Goal: Check status

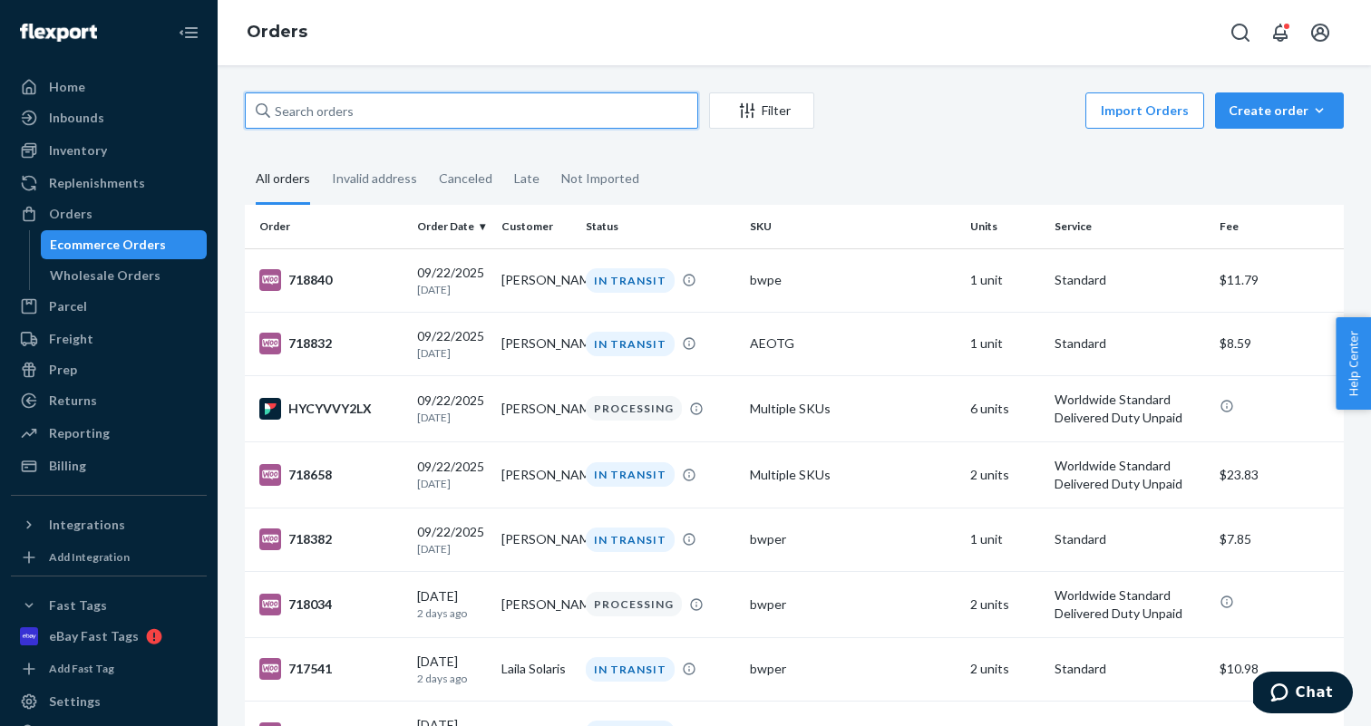
click at [426, 110] on input "text" at bounding box center [471, 110] width 453 height 36
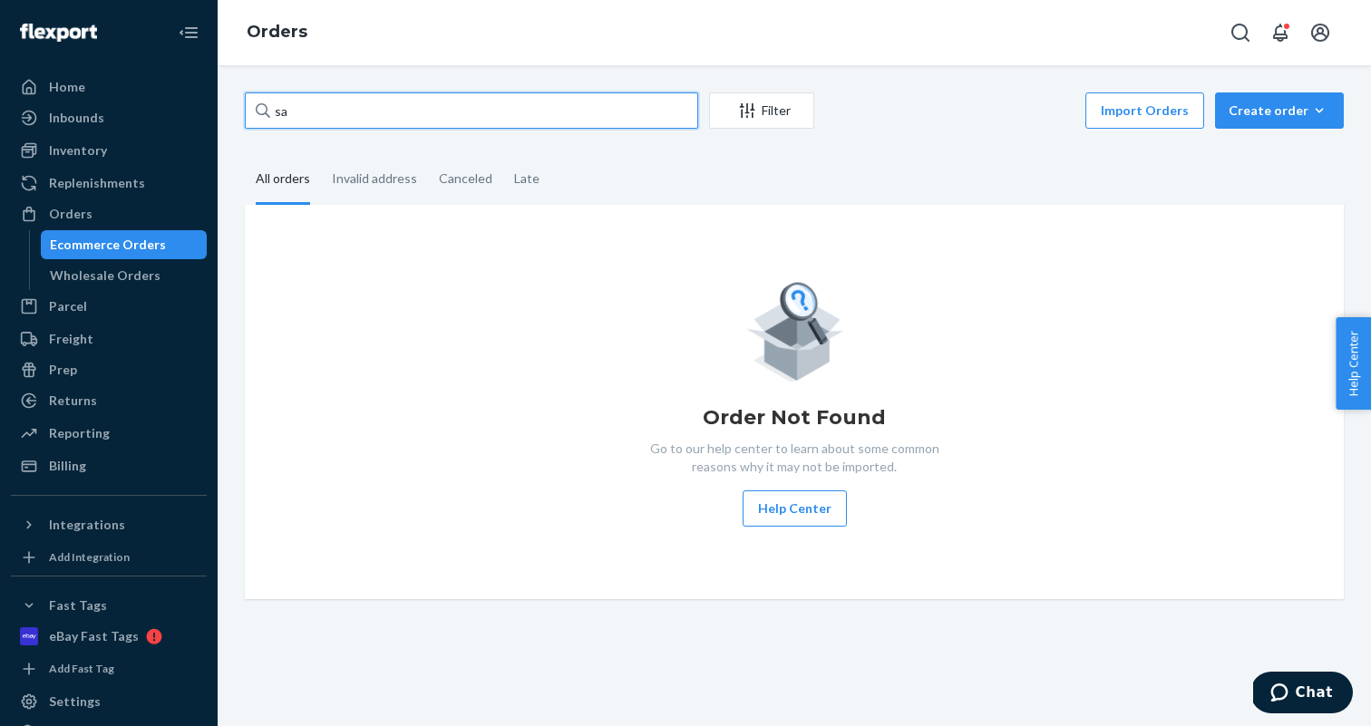
type input "s"
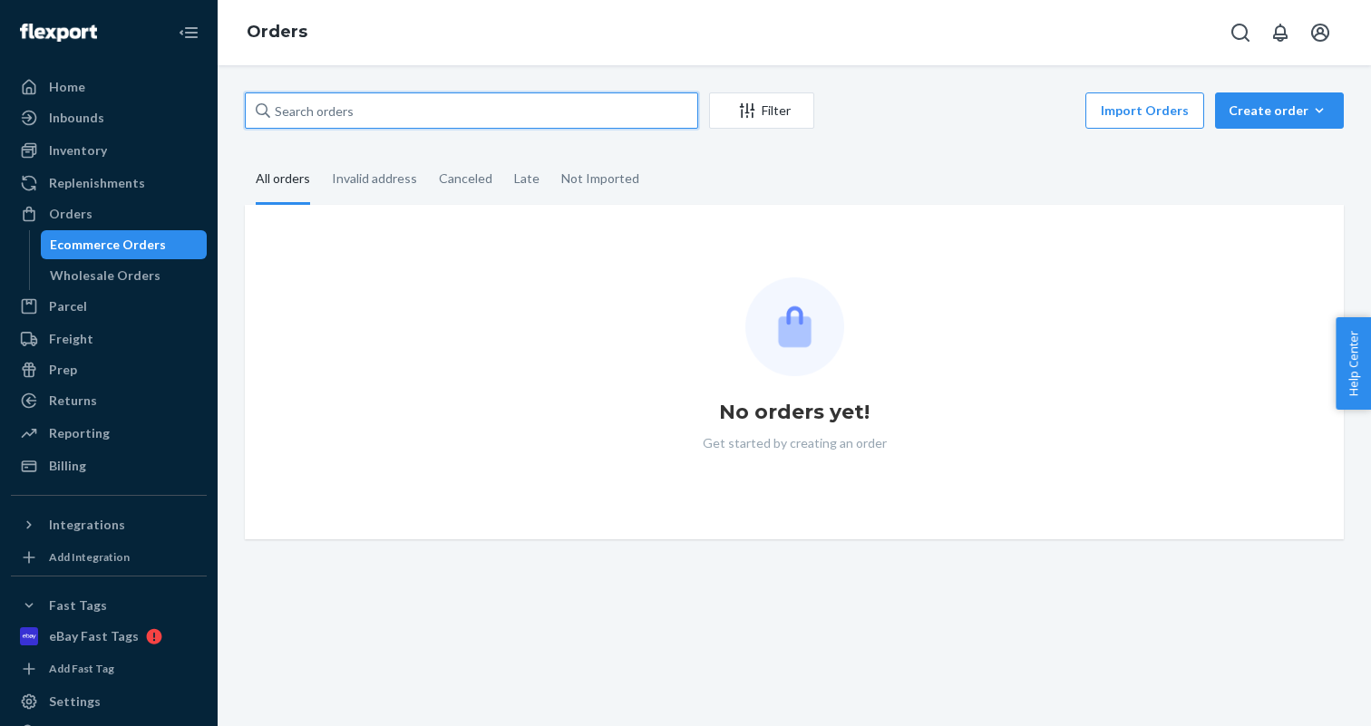
click at [410, 122] on input "text" at bounding box center [471, 110] width 453 height 36
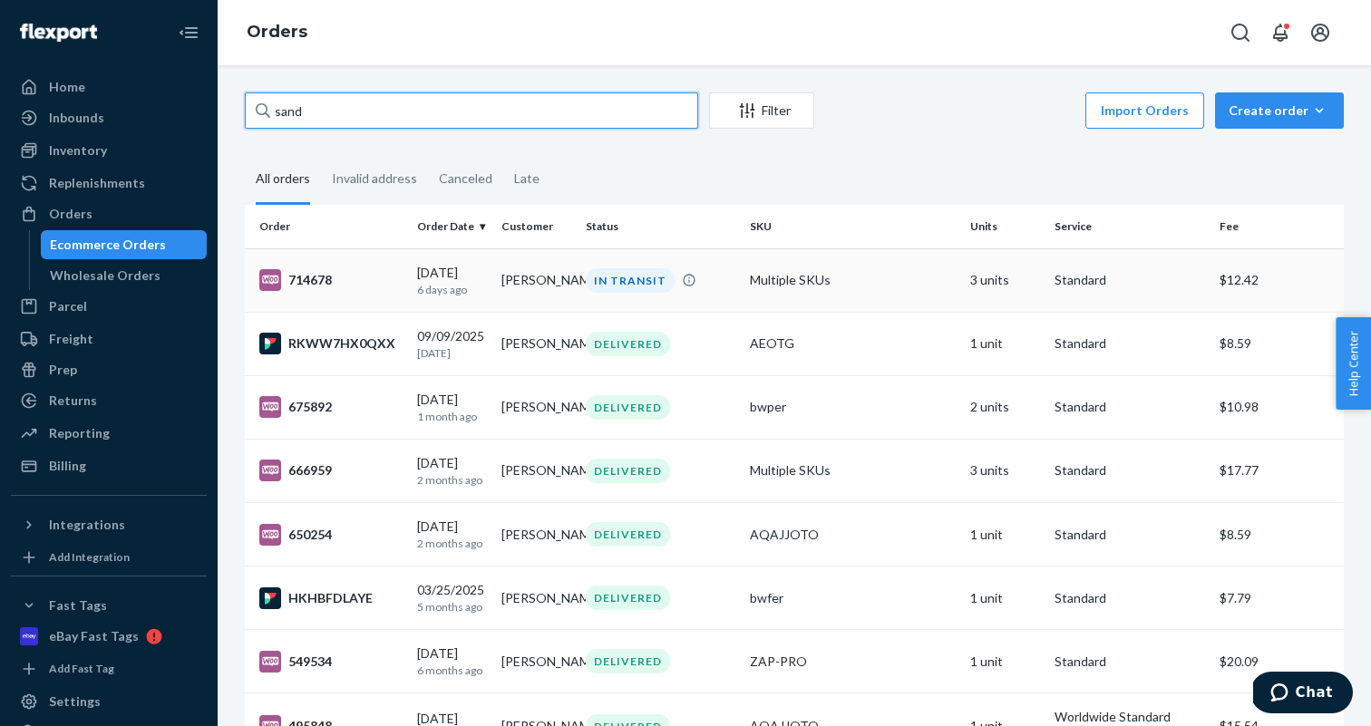
type input "sand"
click at [845, 268] on td "Multiple SKUs" at bounding box center [852, 279] width 219 height 63
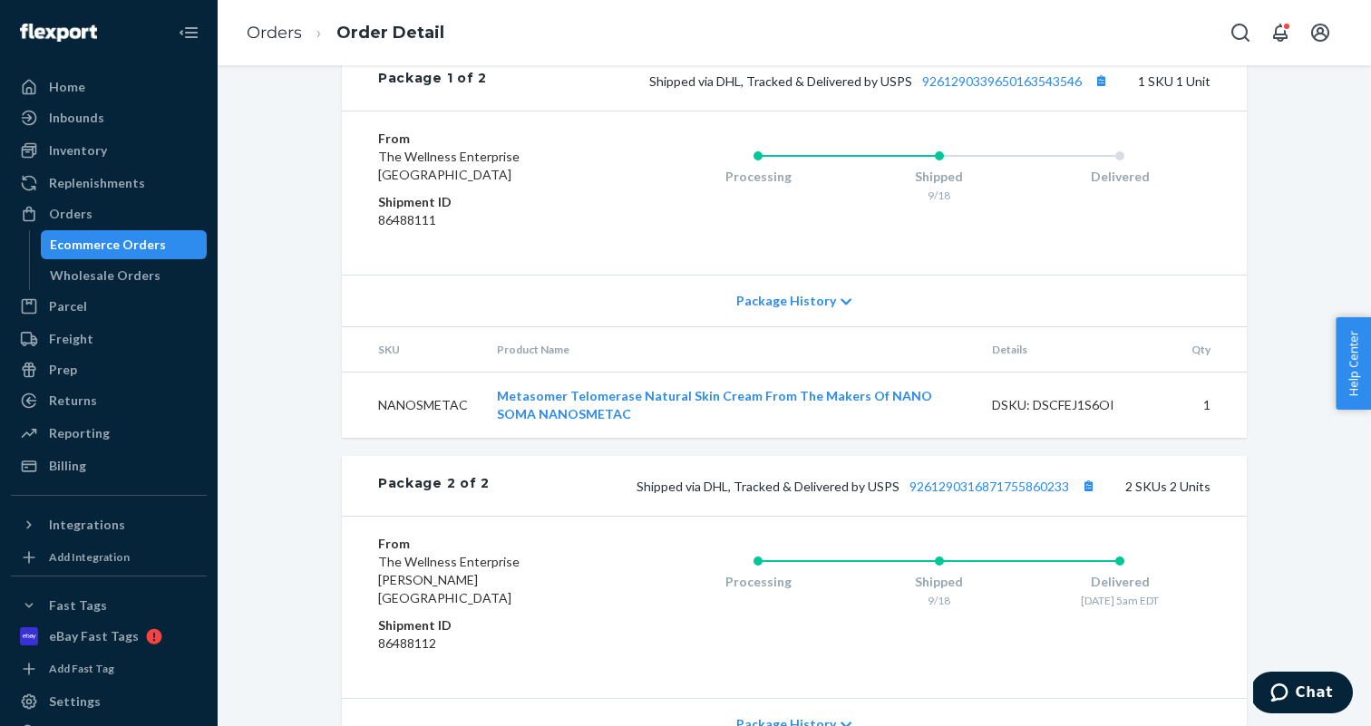
scroll to position [919, 0]
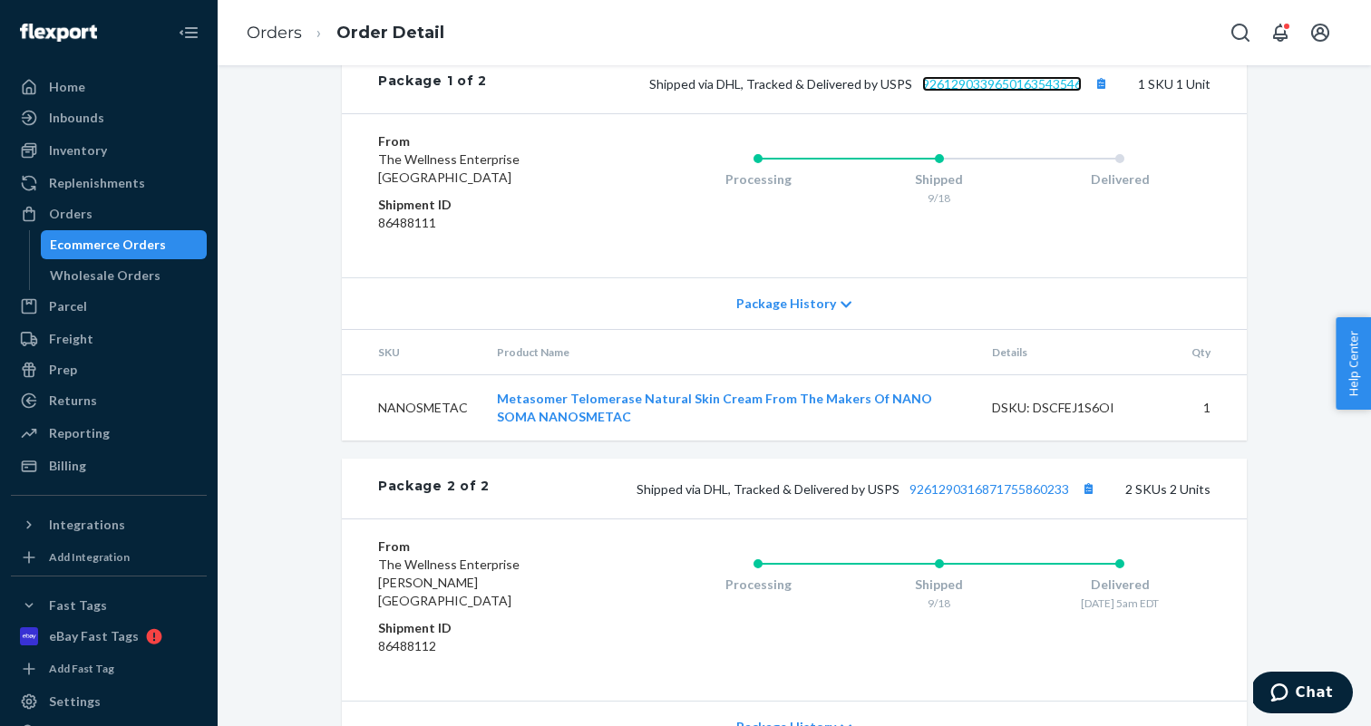
click at [1011, 92] on link "9261290339650163543546" at bounding box center [1002, 83] width 160 height 15
